Goal: Information Seeking & Learning: Learn about a topic

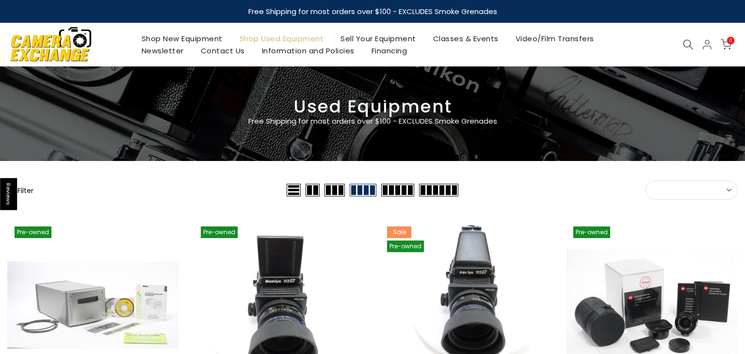
click at [718, 188] on button "Sort" at bounding box center [691, 189] width 92 height 19
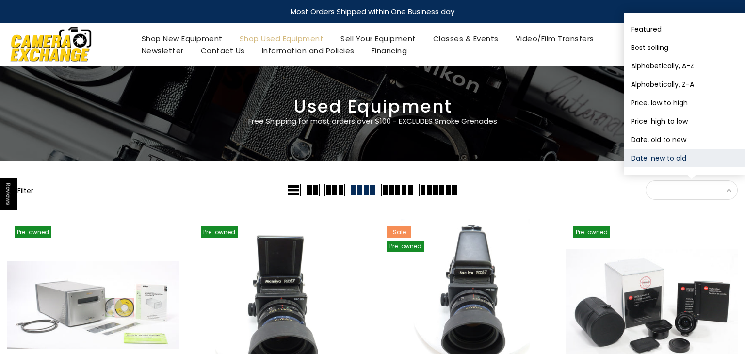
click at [675, 154] on button "Date, new to old" at bounding box center [683, 158] width 121 height 18
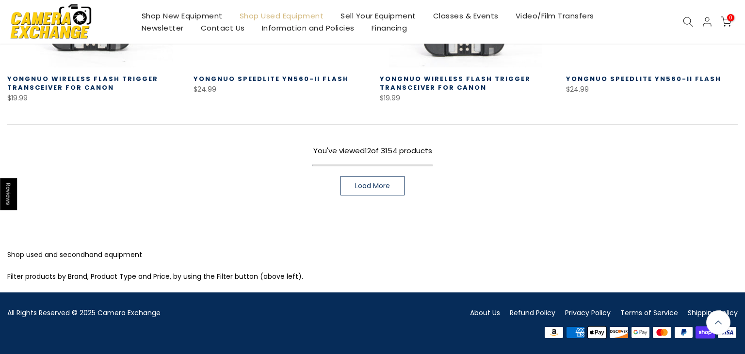
scroll to position [768, 0]
click at [364, 177] on link "Load More" at bounding box center [372, 185] width 64 height 19
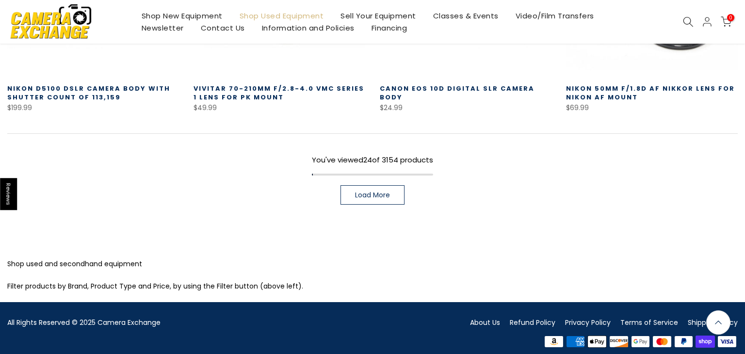
scroll to position [1439, 0]
